Goal: Obtain resource: Download file/media

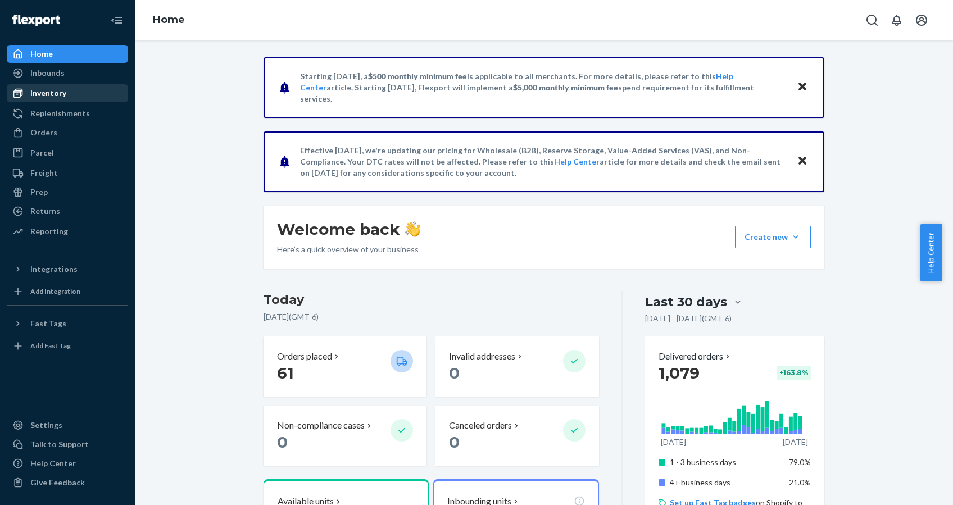
click at [48, 94] on div "Inventory" at bounding box center [48, 93] width 36 height 11
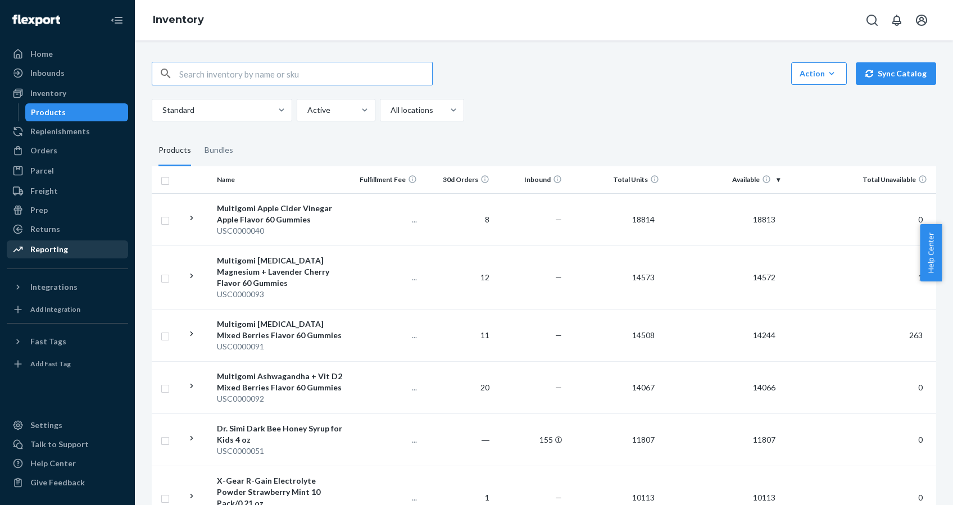
click at [64, 245] on div "Reporting" at bounding box center [49, 249] width 38 height 11
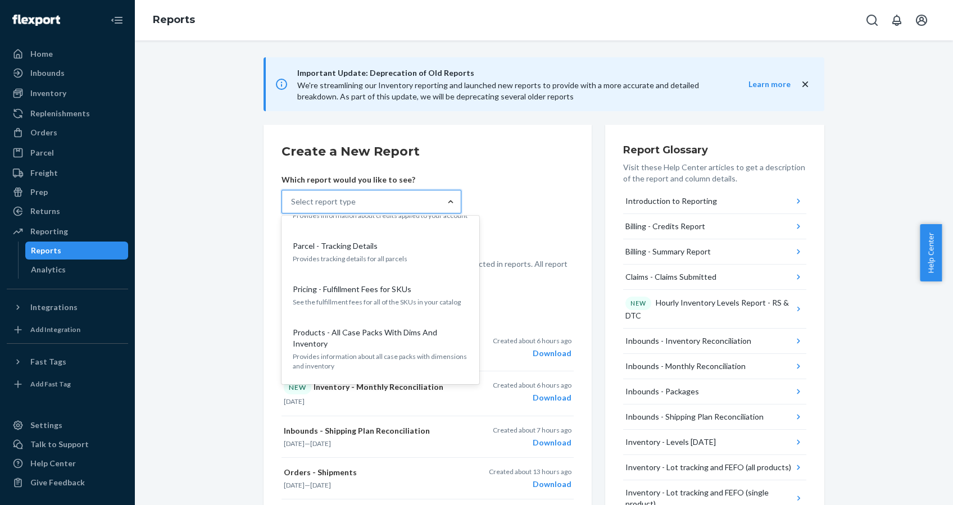
scroll to position [1123, 0]
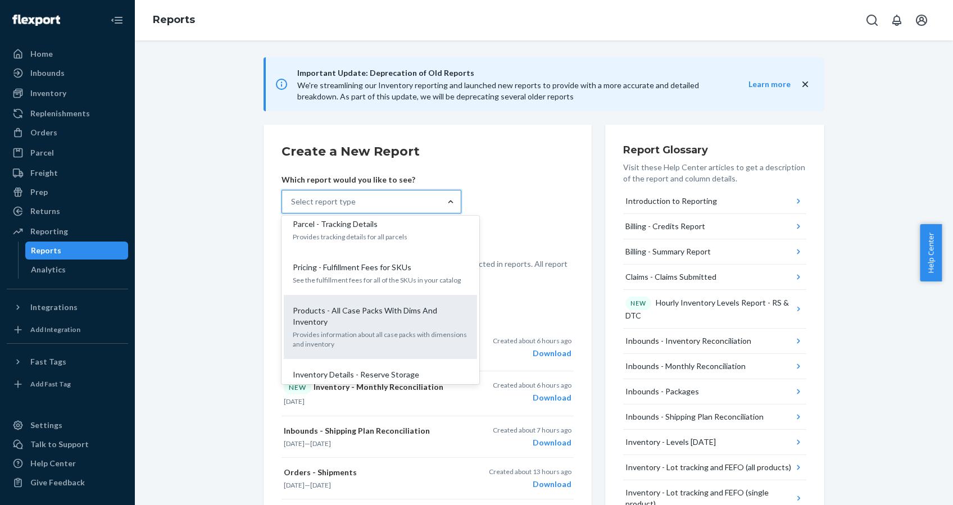
click at [381, 305] on p "Products - All Case Packs With Dims And Inventory" at bounding box center [378, 316] width 171 height 22
click at [292, 207] on input "option Products - All Case Packs With Dims And Inventory focused, 24 of 33. 33 …" at bounding box center [291, 201] width 1 height 11
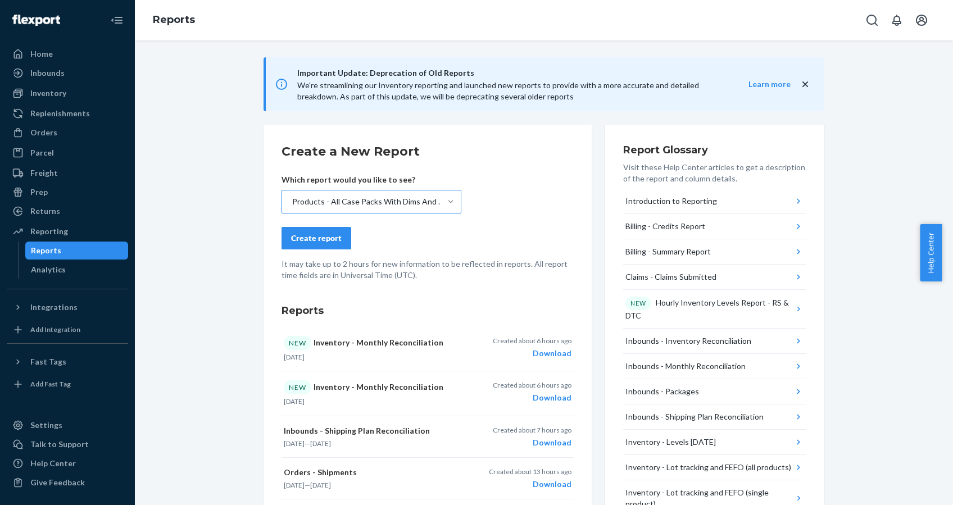
click at [325, 239] on div "Create report" at bounding box center [316, 238] width 51 height 11
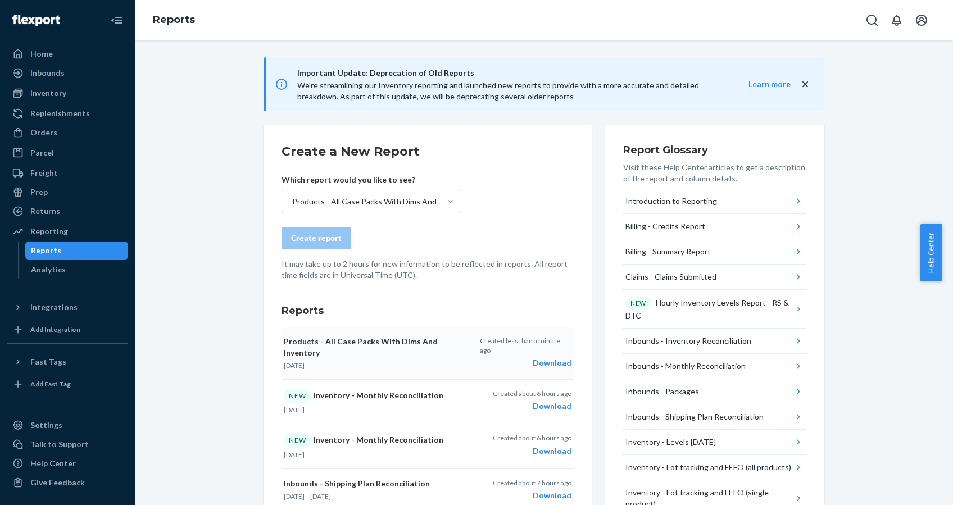
click at [550, 357] on div "Download" at bounding box center [526, 362] width 92 height 11
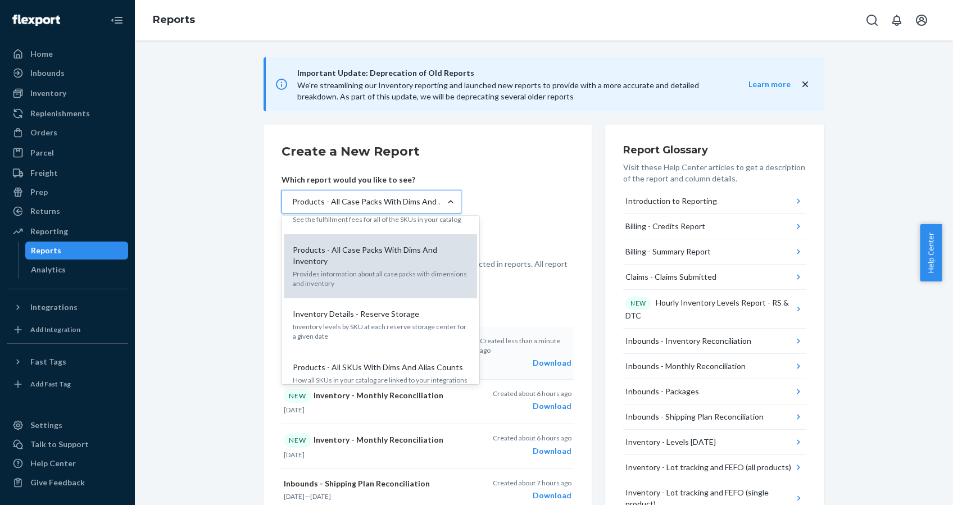
scroll to position [1198, 0]
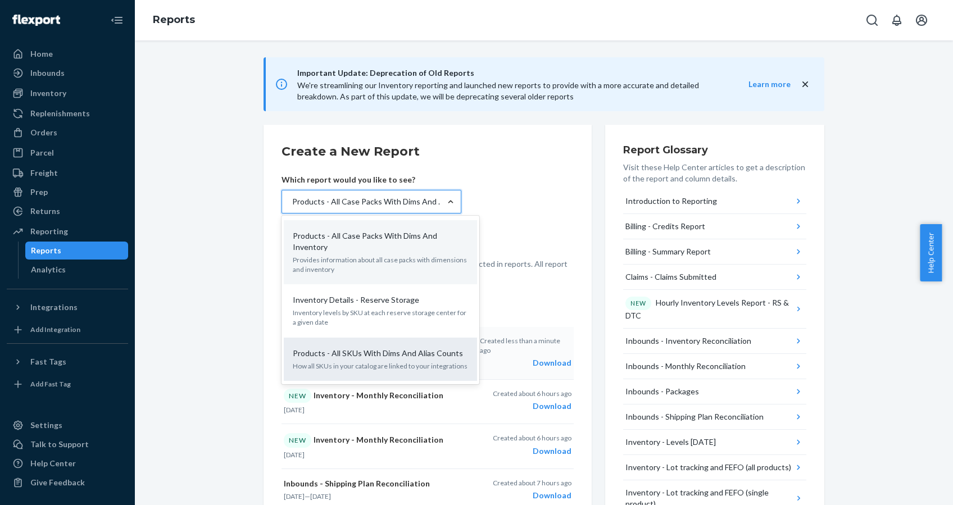
click at [340, 348] on p "Products - All SKUs With Dims And Alias Counts" at bounding box center [378, 353] width 170 height 11
click at [292, 207] on input "option Products - All Case Packs With Dims And Inventory, selected. option Prod…" at bounding box center [291, 201] width 1 height 11
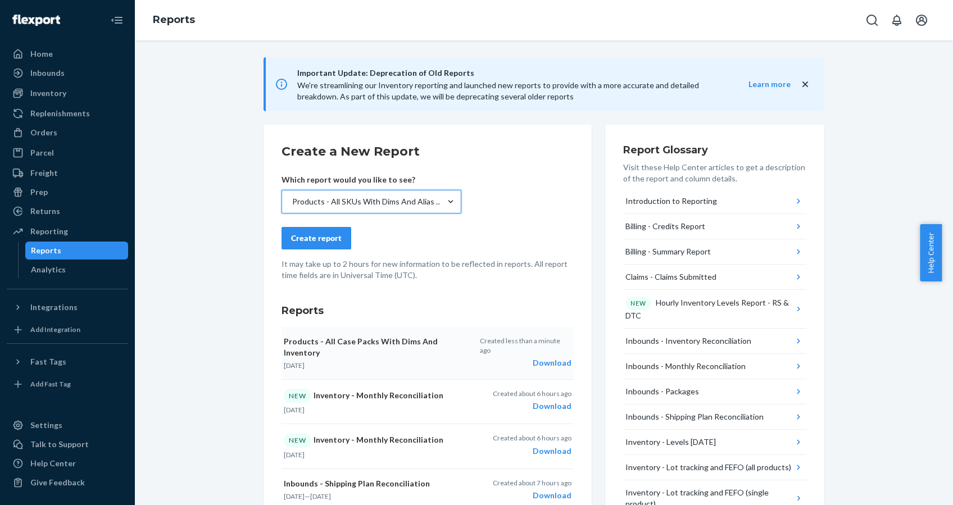
click at [318, 234] on div "Create report" at bounding box center [316, 238] width 51 height 11
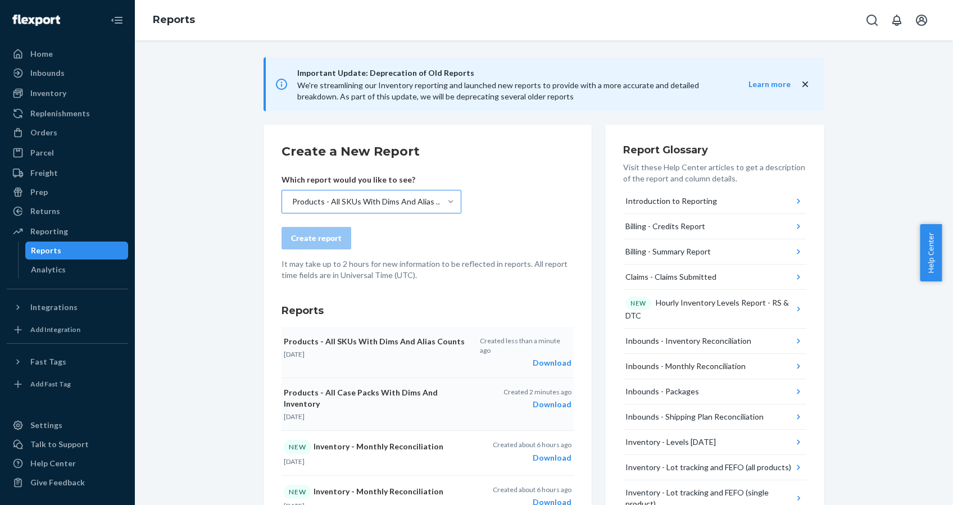
click at [542, 357] on div "Download" at bounding box center [526, 362] width 92 height 11
